Goal: Information Seeking & Learning: Learn about a topic

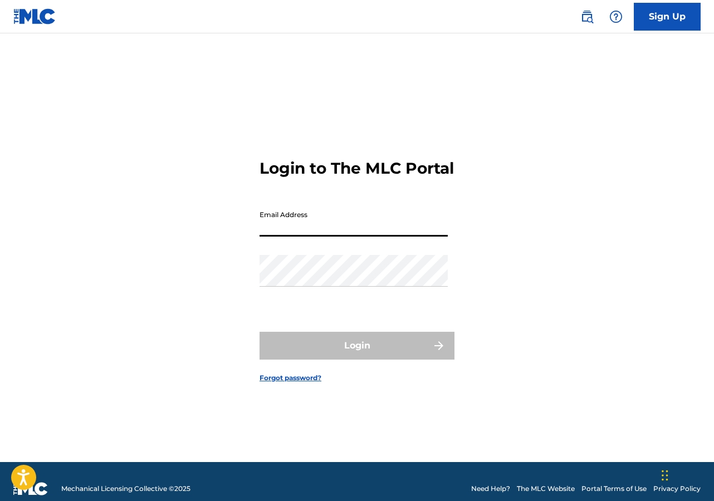
click at [309, 235] on input "Email Address" at bounding box center [353, 221] width 188 height 32
click at [284, 237] on input "Email Address" at bounding box center [353, 221] width 188 height 32
type input "[EMAIL_ADDRESS][DOMAIN_NAME]"
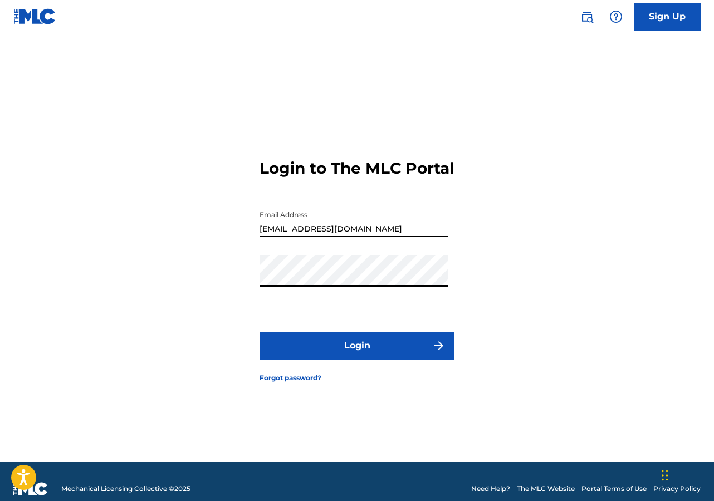
click at [365, 357] on button "Login" at bounding box center [356, 346] width 195 height 28
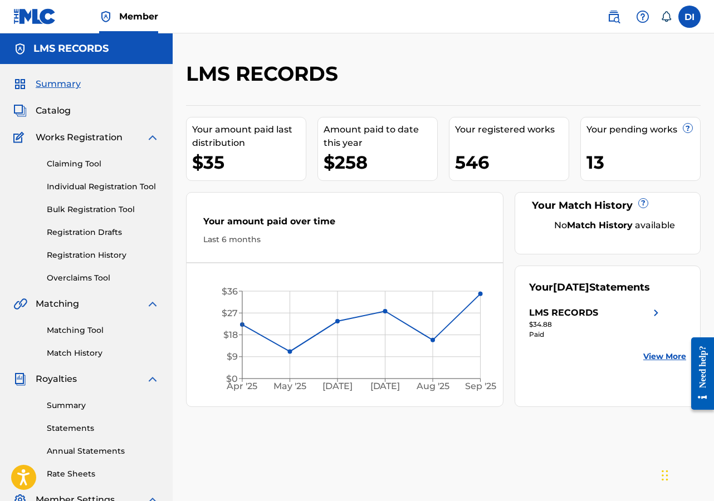
click at [652, 320] on img at bounding box center [655, 312] width 13 height 13
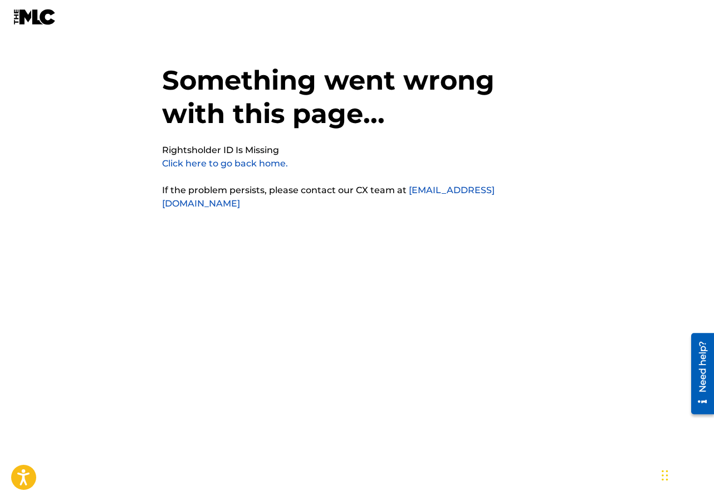
click at [201, 165] on link "Click here to go back home." at bounding box center [225, 163] width 126 height 11
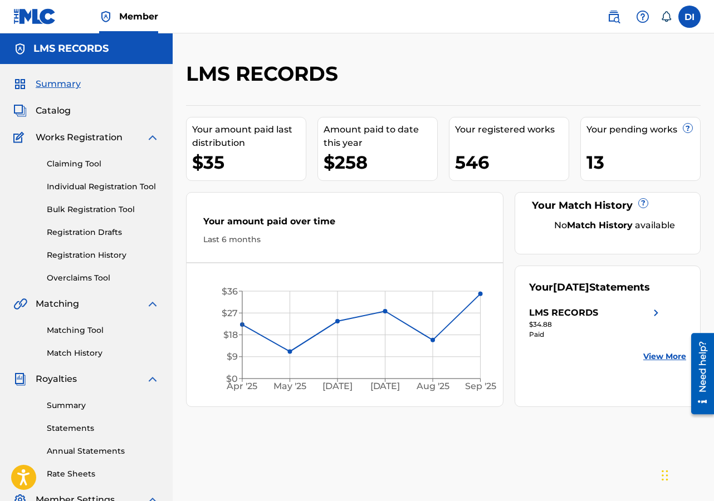
click at [657, 362] on link "View More" at bounding box center [664, 357] width 43 height 12
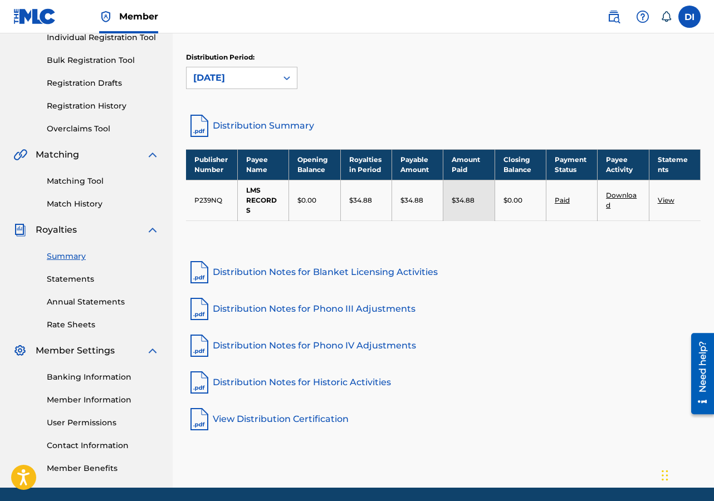
scroll to position [150, 0]
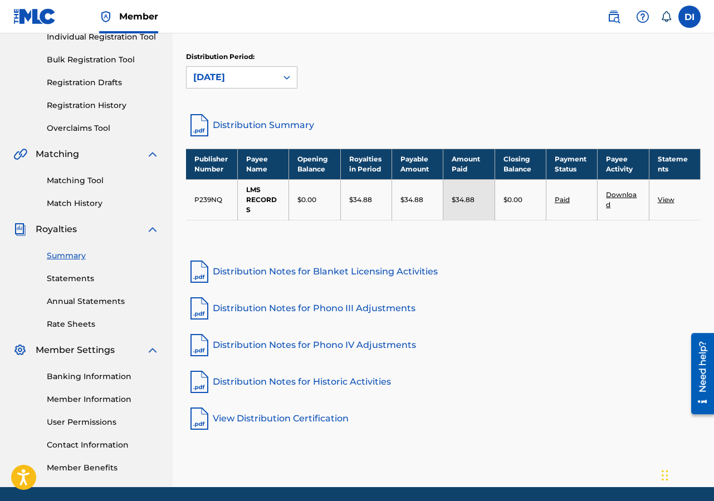
click at [279, 272] on link "Distribution Notes for Blanket Licensing Activities" at bounding box center [443, 271] width 514 height 27
click at [285, 307] on link "Distribution Notes for Phono III Adjustments" at bounding box center [443, 308] width 514 height 27
click at [273, 343] on link "Distribution Notes for Phono IV Adjustments" at bounding box center [443, 345] width 514 height 27
click at [291, 380] on link "Distribution Notes for Historic Activities" at bounding box center [443, 381] width 514 height 27
click at [280, 417] on link "View Distribution Certification" at bounding box center [443, 418] width 514 height 27
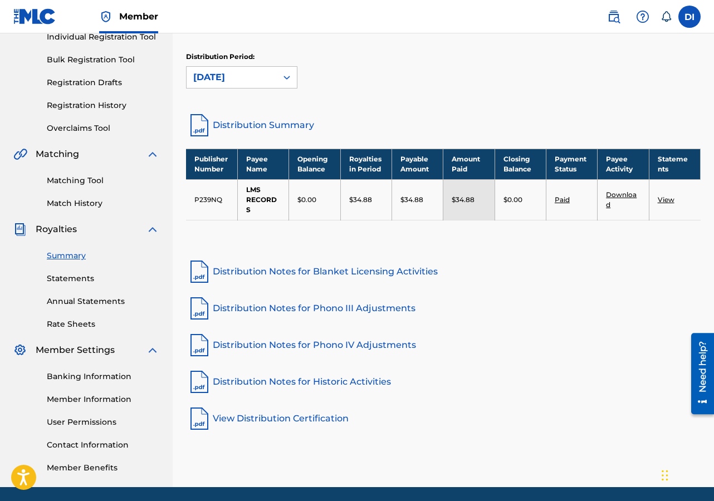
click at [236, 125] on link "Distribution Summary" at bounding box center [443, 125] width 514 height 27
click at [688, 15] on label at bounding box center [689, 17] width 22 height 22
click at [689, 17] on input "DI [PERSON_NAME] Grinner [EMAIL_ADDRESS][DOMAIN_NAME] Notification Preferences …" at bounding box center [689, 17] width 0 height 0
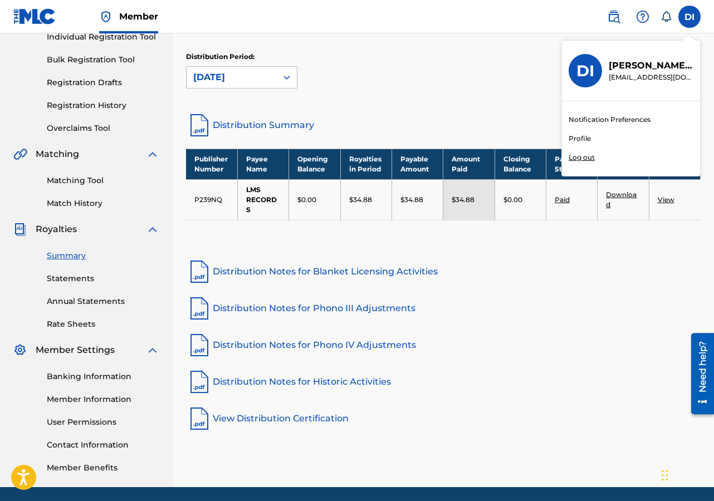
click at [579, 158] on p "Log out" at bounding box center [581, 158] width 26 height 10
click at [689, 17] on input "DI [PERSON_NAME] Grinner [EMAIL_ADDRESS][DOMAIN_NAME] Notification Preferences …" at bounding box center [689, 17] width 0 height 0
